Goal: Transaction & Acquisition: Purchase product/service

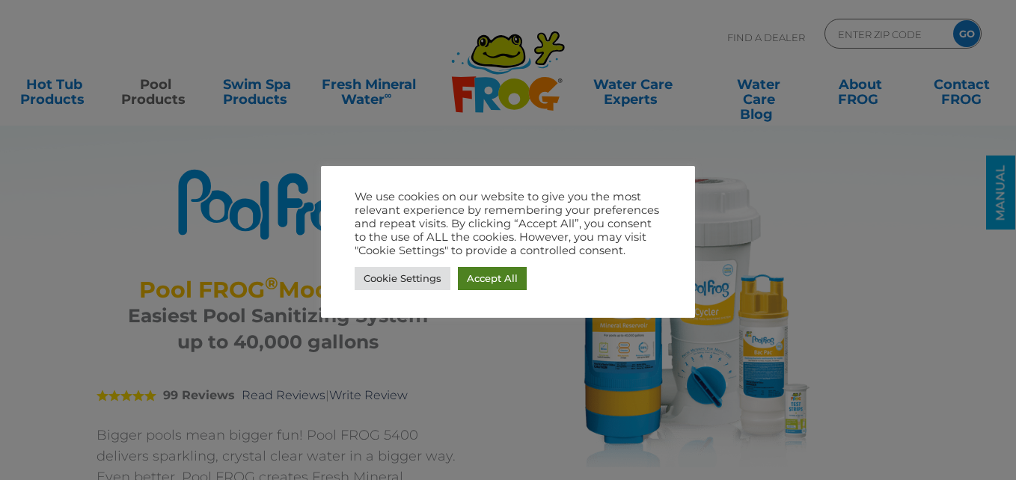
click at [477, 276] on link "Accept All" at bounding box center [492, 278] width 69 height 23
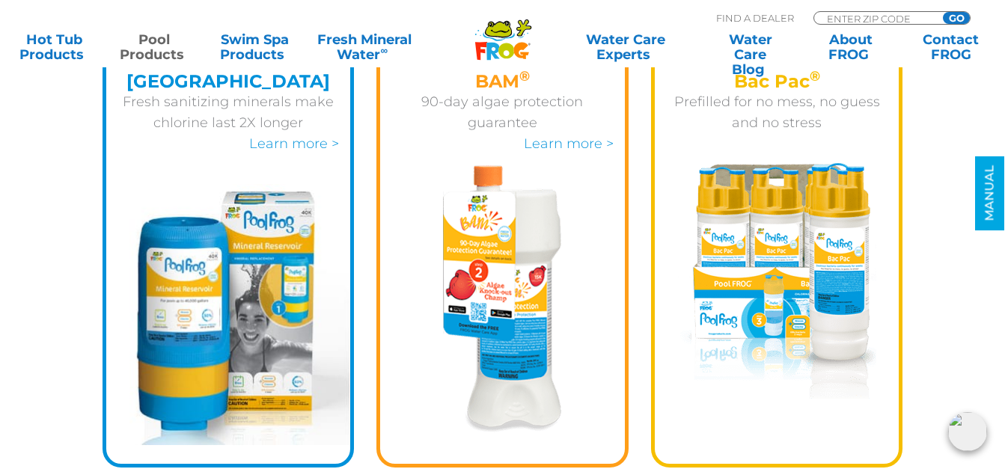
scroll to position [2020, 0]
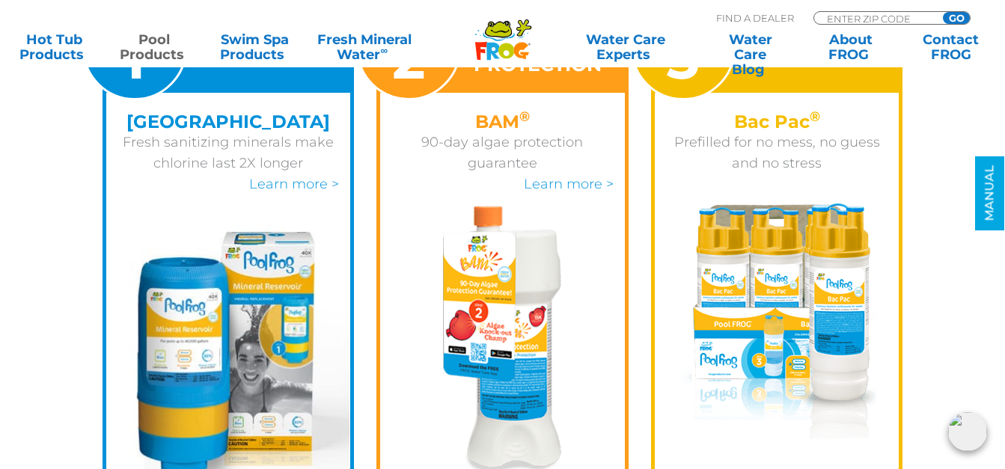
click at [791, 261] on img at bounding box center [777, 322] width 198 height 236
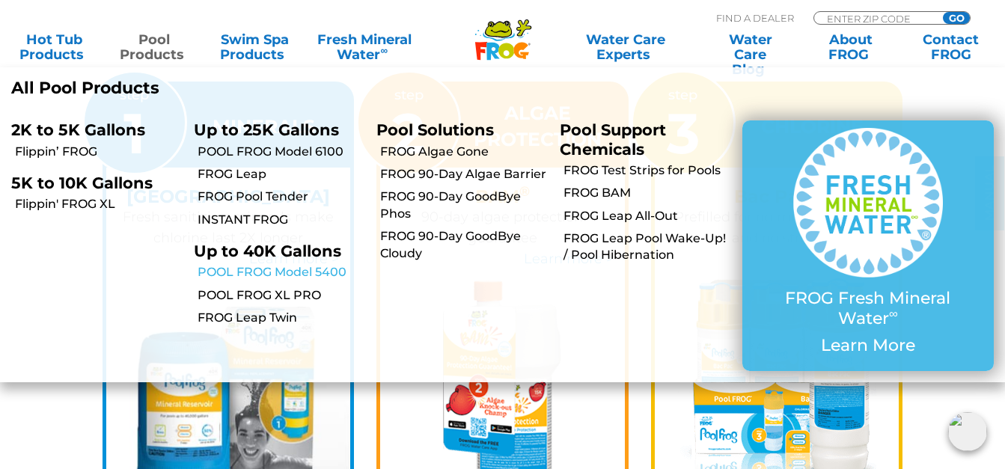
click at [279, 271] on link "POOL FROG Model 5400" at bounding box center [282, 272] width 168 height 16
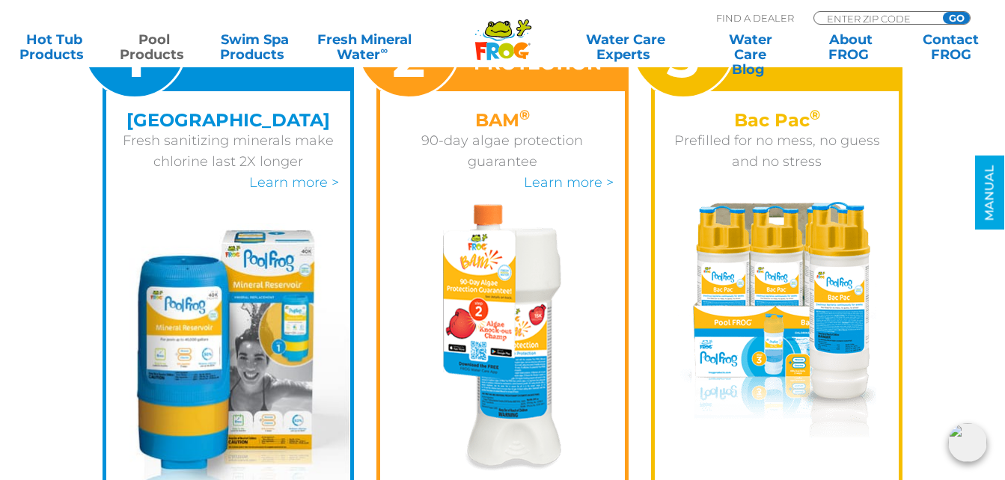
scroll to position [2020, 0]
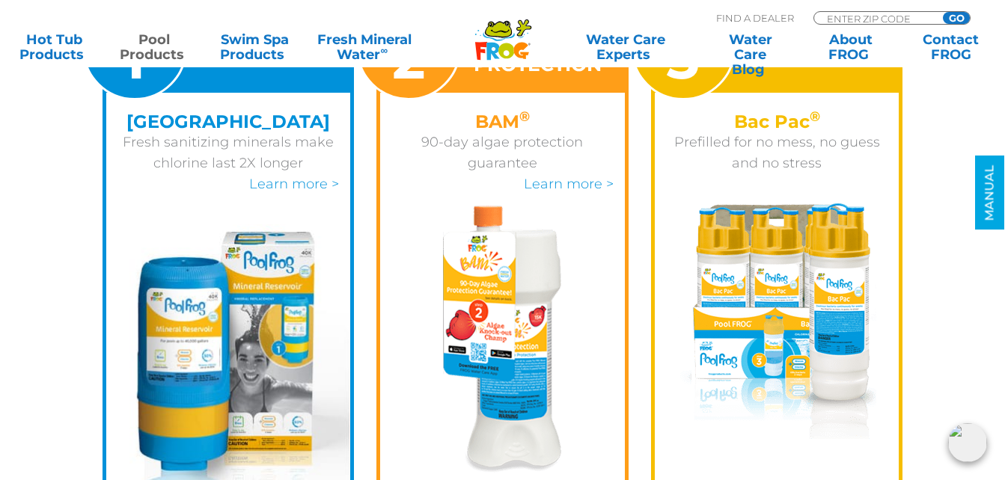
click at [798, 242] on img at bounding box center [777, 322] width 198 height 236
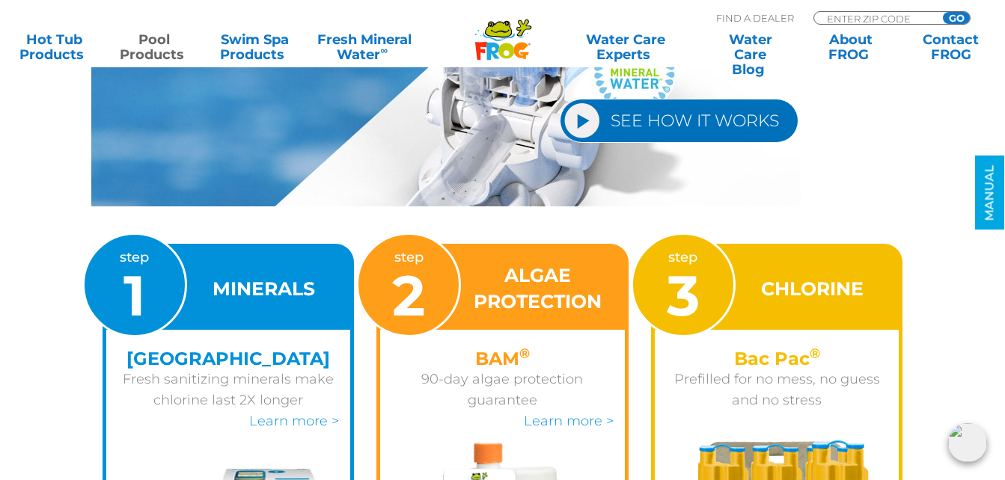
scroll to position [1721, 0]
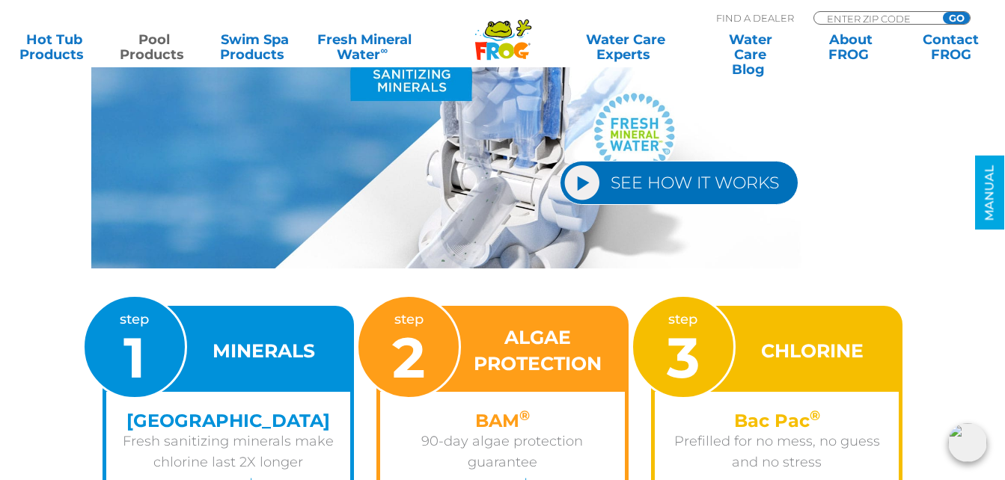
click at [712, 337] on div "step 3" at bounding box center [683, 347] width 105 height 105
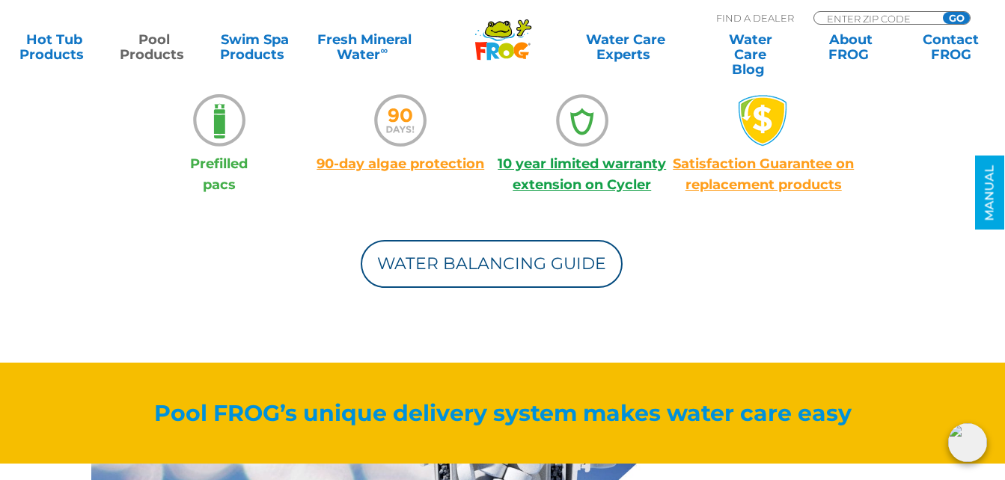
scroll to position [1197, 0]
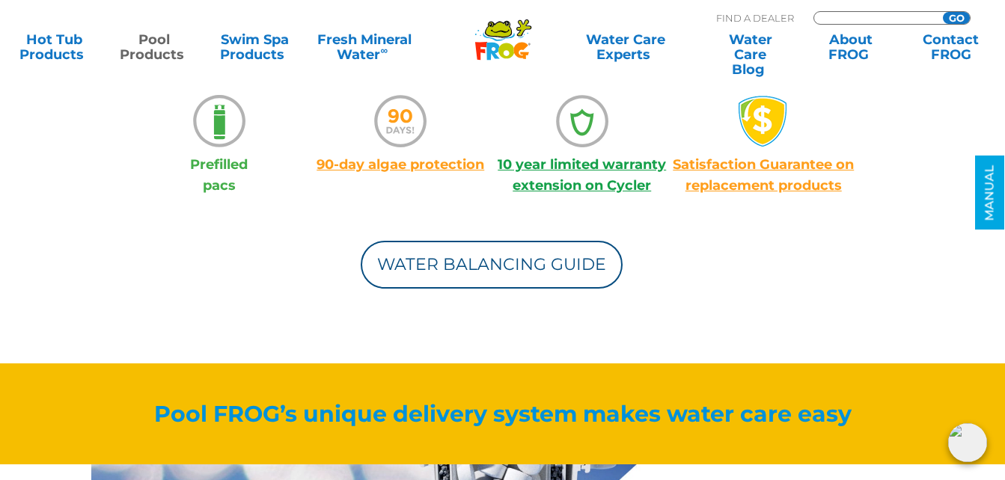
click at [832, 12] on input "Zip Code Form" at bounding box center [875, 18] width 101 height 13
type input "65109"
click at [943, 12] on input "GO" at bounding box center [956, 18] width 27 height 12
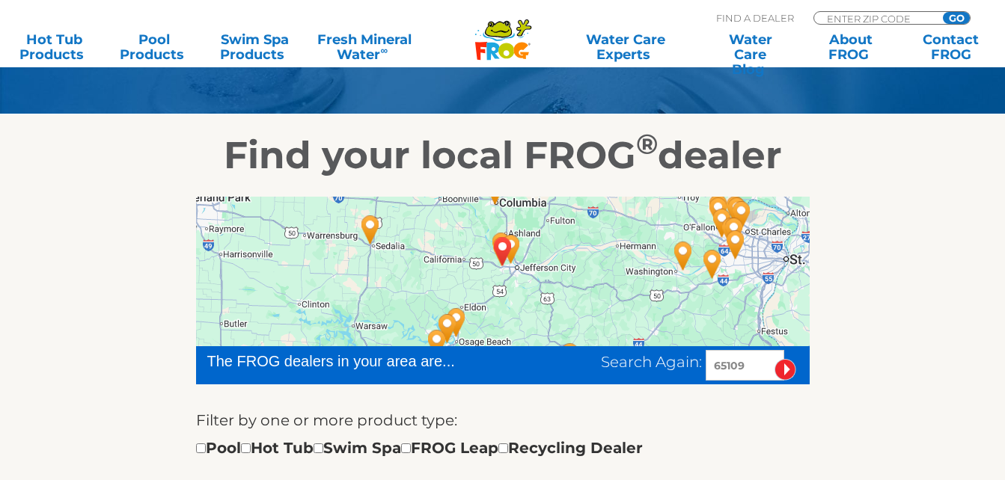
scroll to position [224, 0]
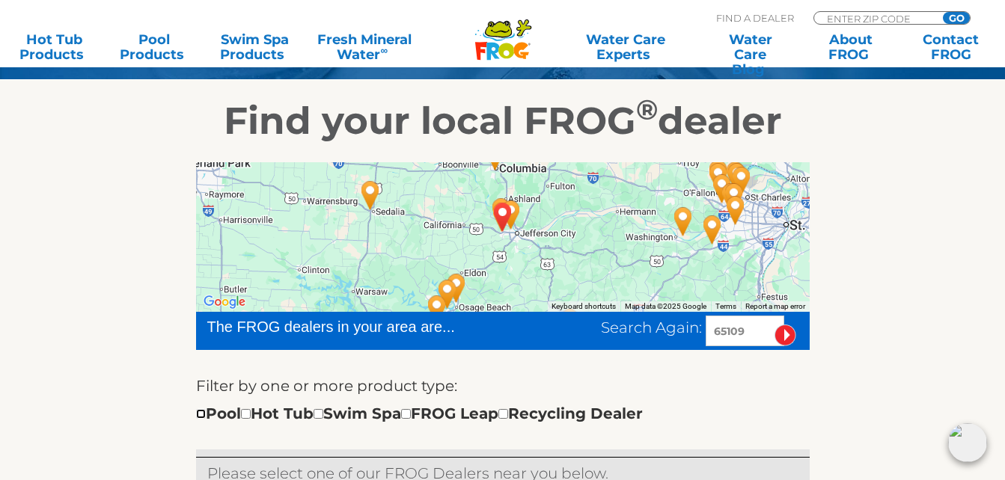
click at [201, 413] on input "checkbox" at bounding box center [201, 414] width 10 height 10
checkbox input "true"
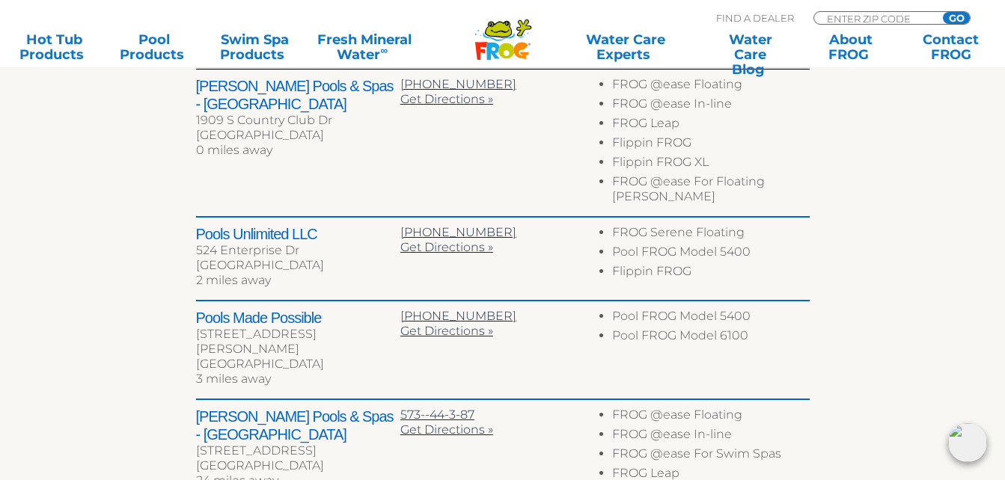
scroll to position [611, 0]
